Goal: Task Accomplishment & Management: Use online tool/utility

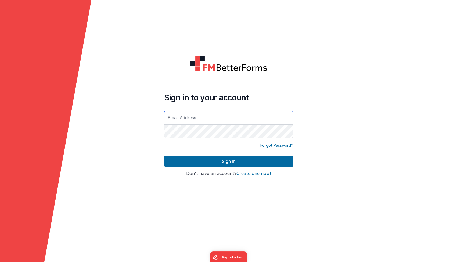
type input "gdebski@fuellogic.net"
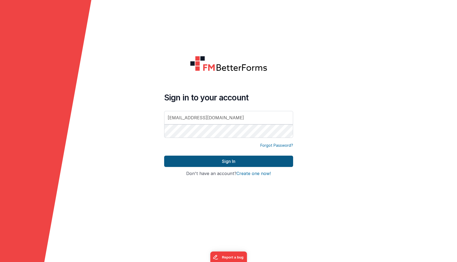
click at [244, 160] on button "Sign In" at bounding box center [228, 160] width 129 height 11
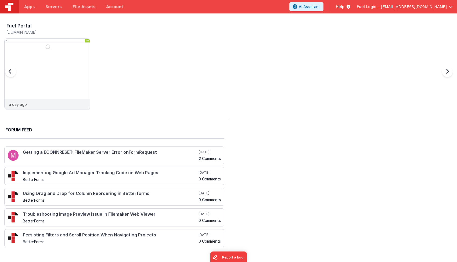
click at [128, 105] on div "Fuel Portal vendors.clientportal.cloud a day ago" at bounding box center [230, 68] width 453 height 94
click at [81, 95] on img at bounding box center [48, 81] width 86 height 86
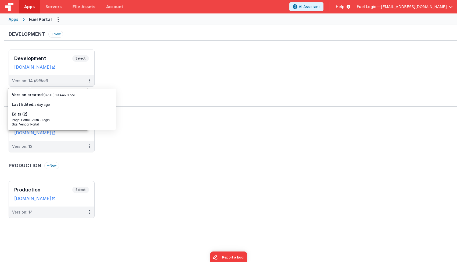
click at [166, 85] on ul "Development Select URLs vendors.clientportal.cloud Version: 14 (Edited)" at bounding box center [233, 70] width 449 height 42
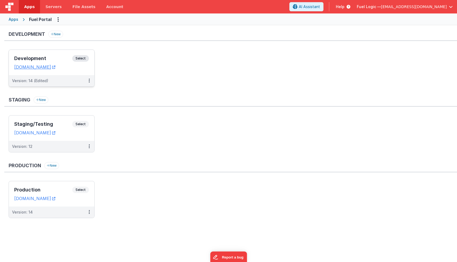
click at [43, 57] on h3 "Development" at bounding box center [43, 58] width 58 height 5
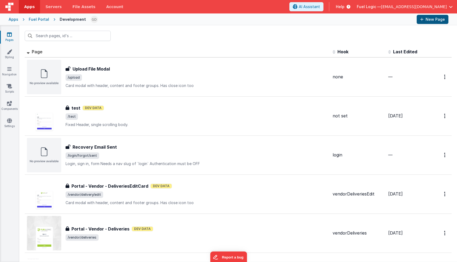
click at [441, 21] on button "New Page" at bounding box center [433, 19] width 32 height 9
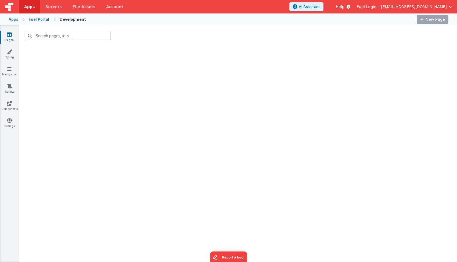
click at [161, 20] on div at bounding box center [251, 19] width 322 height 9
click at [97, 20] on div at bounding box center [251, 19] width 322 height 9
click at [68, 18] on div "Development" at bounding box center [73, 19] width 26 height 5
click at [12, 52] on icon at bounding box center [9, 51] width 5 height 5
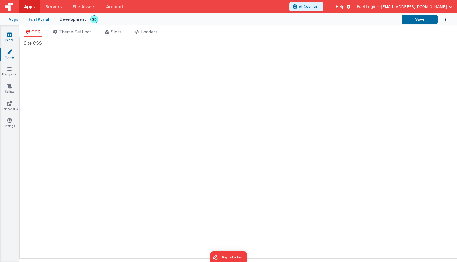
click at [11, 35] on icon at bounding box center [9, 34] width 5 height 5
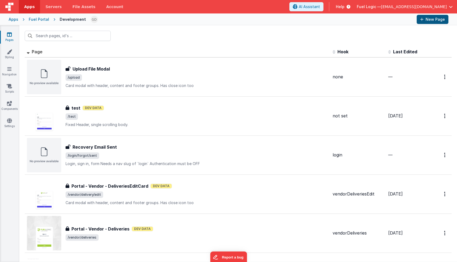
click at [427, 21] on button "New Page" at bounding box center [433, 19] width 32 height 9
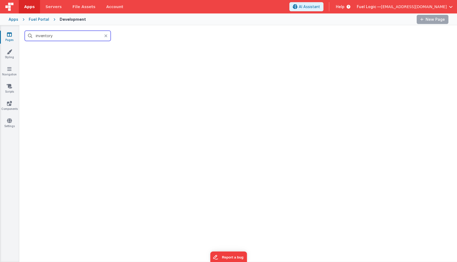
type input "inventory"
click at [35, 20] on div "Fuel Portal" at bounding box center [39, 19] width 20 height 5
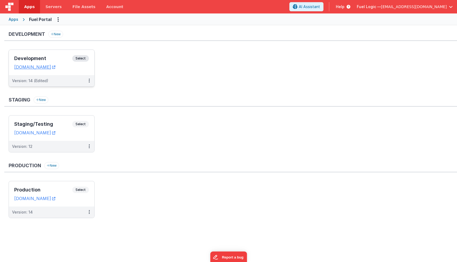
click at [51, 55] on div "Development Select URLs vendors.clientportal.cloud" at bounding box center [52, 62] width 86 height 25
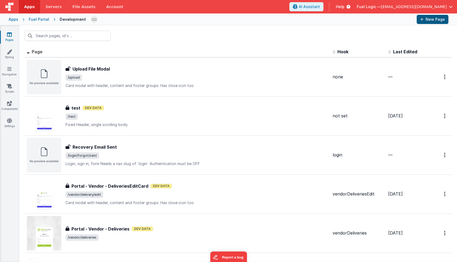
click at [421, 21] on icon at bounding box center [422, 19] width 3 height 4
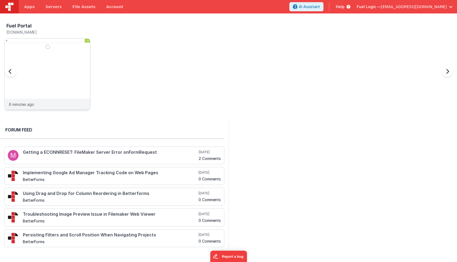
click at [77, 95] on div at bounding box center [48, 68] width 86 height 60
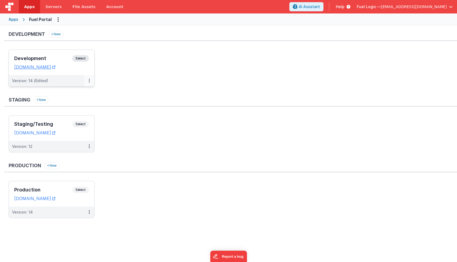
click at [89, 80] on icon at bounding box center [89, 80] width 1 height 0
click at [79, 104] on span "Open Helper" at bounding box center [70, 102] width 24 height 5
